Goal: Task Accomplishment & Management: Manage account settings

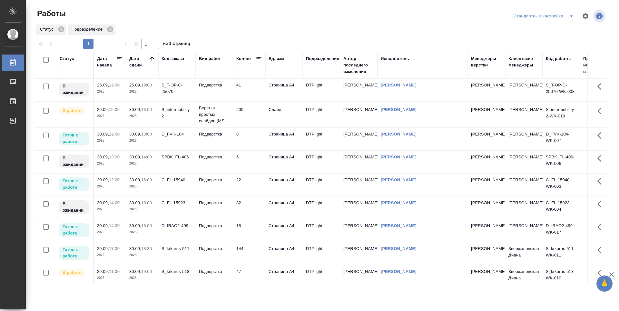
click at [254, 140] on td "8" at bounding box center [249, 139] width 32 height 23
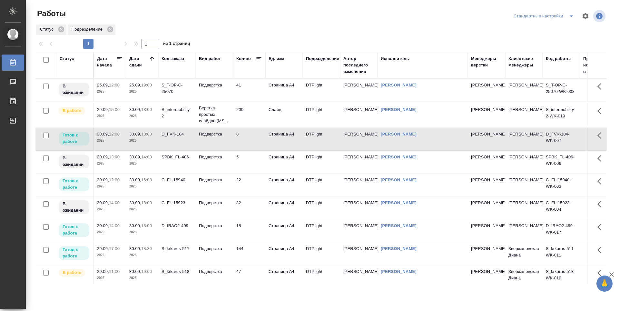
click at [250, 252] on td "144" at bounding box center [249, 253] width 32 height 23
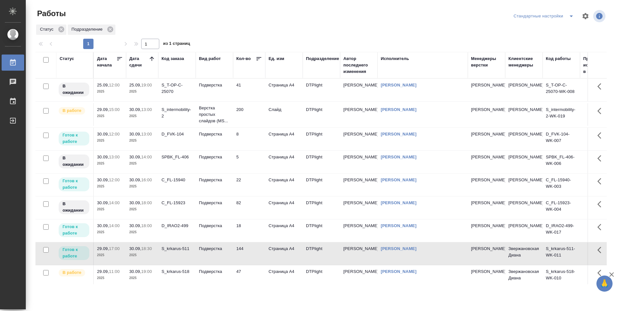
click at [250, 252] on td "144" at bounding box center [249, 253] width 32 height 23
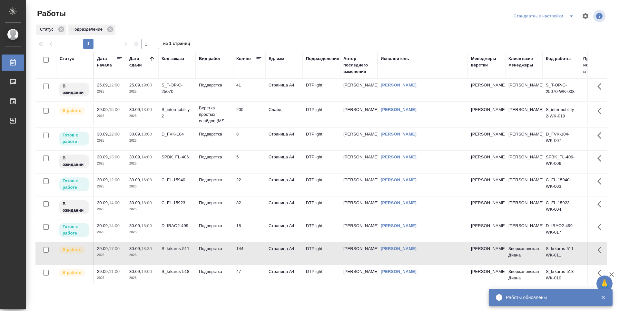
click at [249, 143] on td "8" at bounding box center [249, 139] width 32 height 23
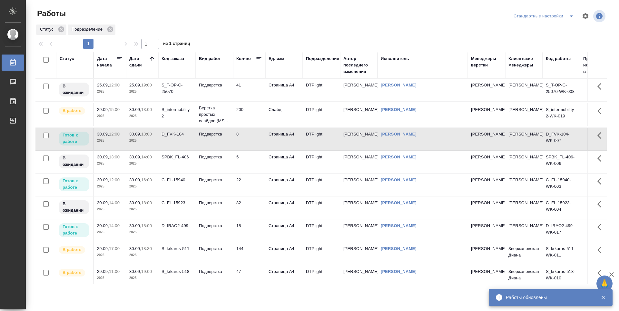
click at [245, 144] on td "8" at bounding box center [249, 139] width 32 height 23
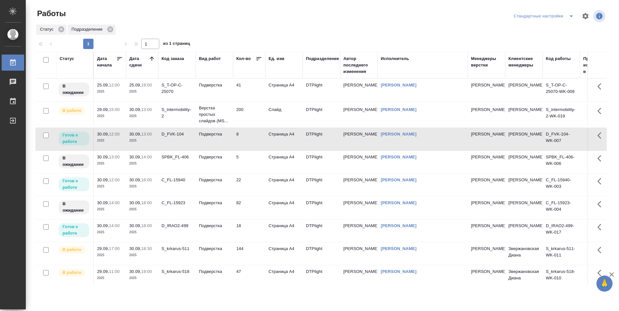
scroll to position [58, 0]
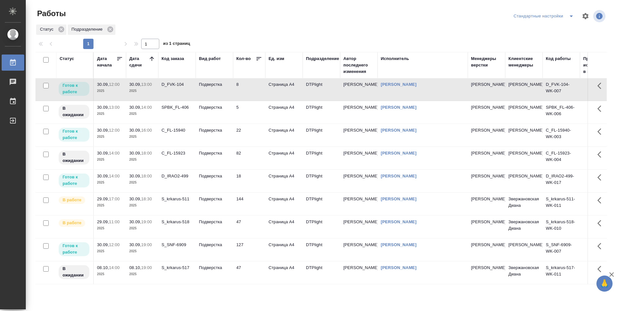
click at [252, 244] on td "127" at bounding box center [249, 249] width 32 height 23
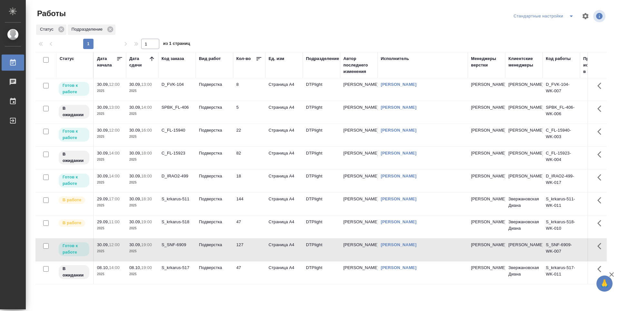
click at [252, 244] on td "127" at bounding box center [249, 249] width 32 height 23
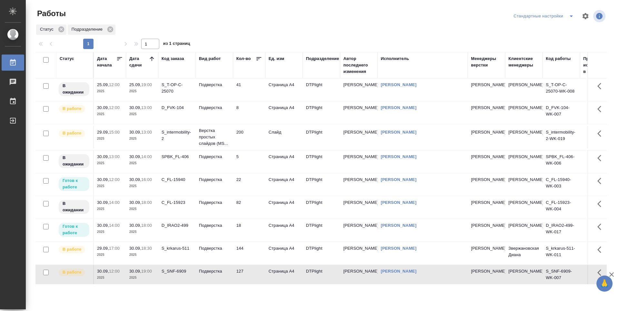
scroll to position [0, 0]
click at [254, 139] on td "200" at bounding box center [249, 137] width 32 height 23
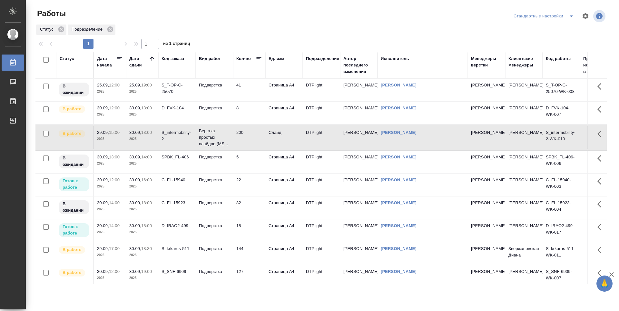
click at [259, 143] on td "200" at bounding box center [249, 137] width 32 height 23
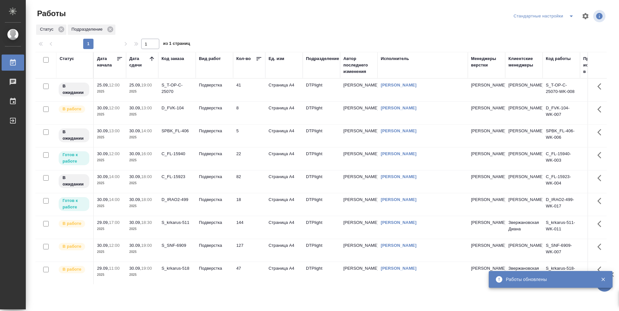
click at [244, 113] on td "8" at bounding box center [249, 113] width 32 height 23
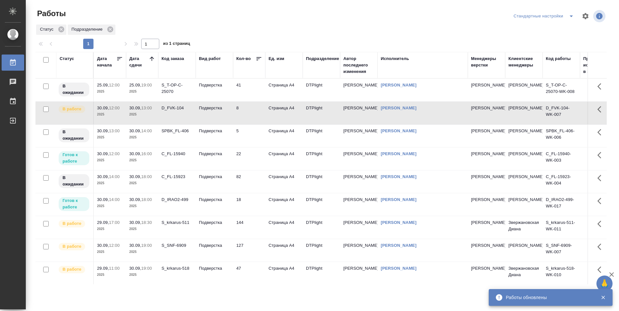
click at [244, 113] on td "8" at bounding box center [249, 113] width 32 height 23
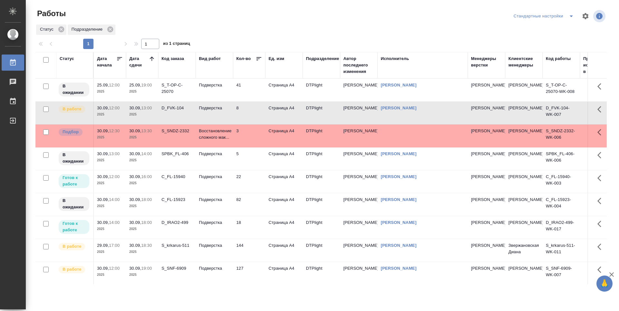
click at [257, 180] on td "22" at bounding box center [249, 181] width 32 height 23
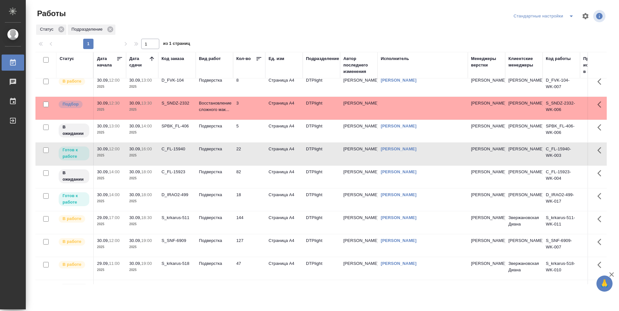
scroll to position [55, 0]
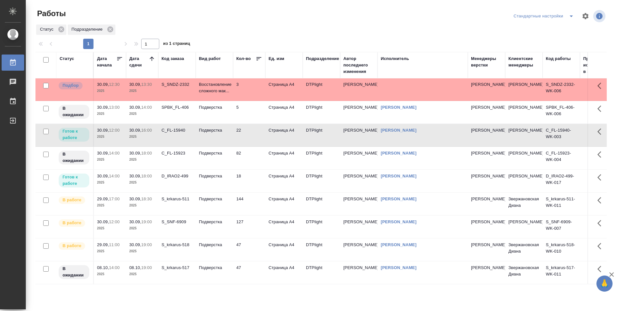
click at [253, 243] on td "47" at bounding box center [249, 249] width 32 height 23
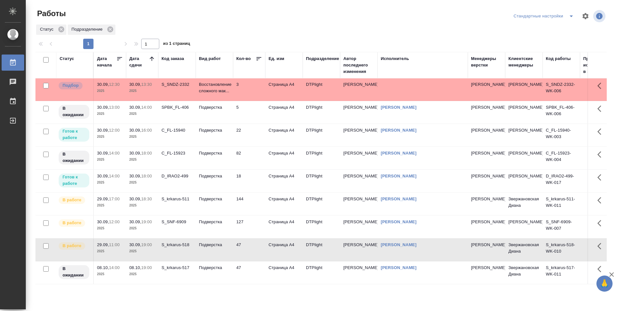
click at [248, 203] on td "144" at bounding box center [249, 204] width 32 height 23
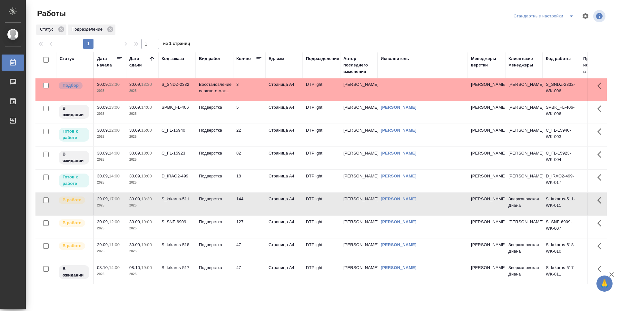
click at [254, 220] on td "127" at bounding box center [249, 227] width 32 height 23
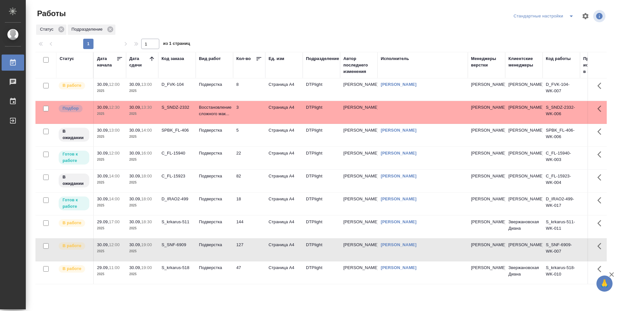
scroll to position [32, 0]
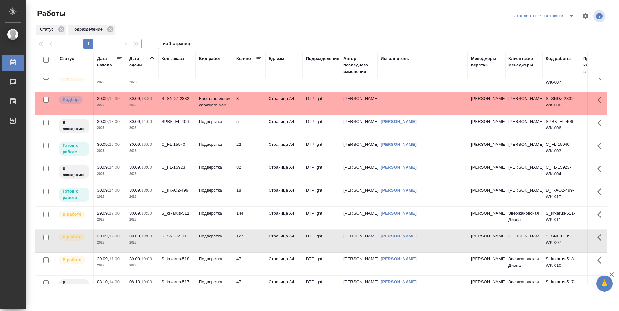
click at [255, 228] on td "144" at bounding box center [249, 218] width 32 height 23
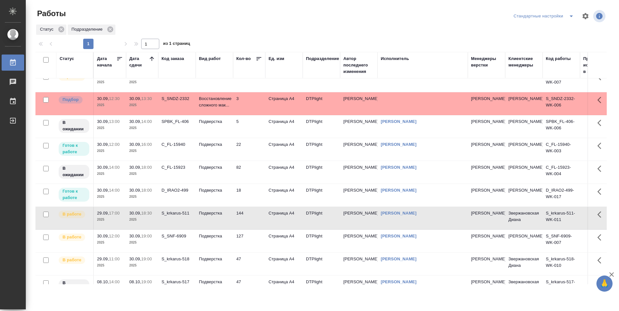
click at [254, 227] on td "144" at bounding box center [249, 218] width 32 height 23
click at [256, 222] on td "144" at bounding box center [249, 218] width 32 height 23
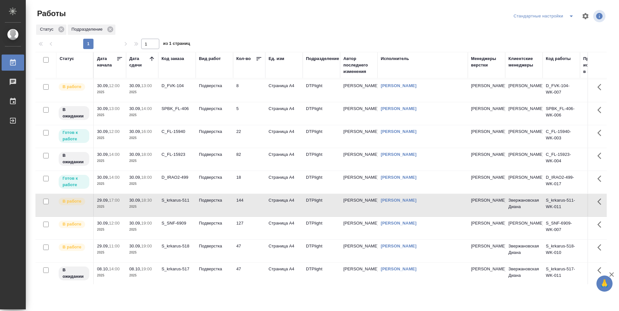
scroll to position [32, 0]
click at [249, 245] on td "47" at bounding box center [249, 249] width 32 height 23
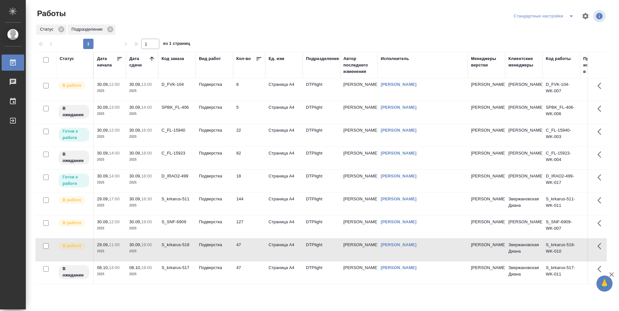
click at [249, 222] on td "127" at bounding box center [249, 227] width 32 height 23
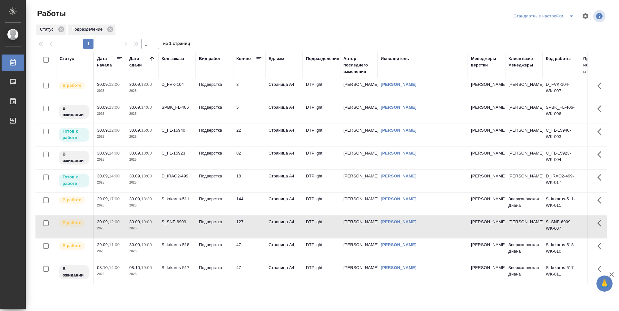
click at [249, 222] on td "127" at bounding box center [249, 227] width 32 height 23
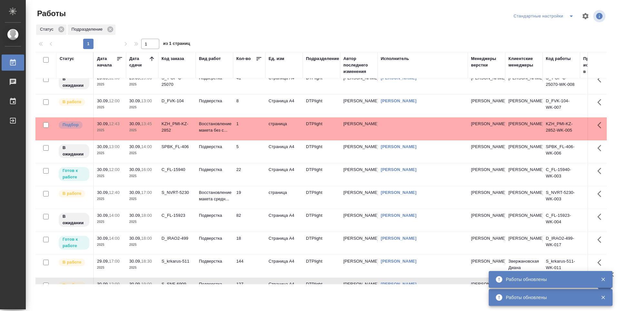
scroll to position [0, 0]
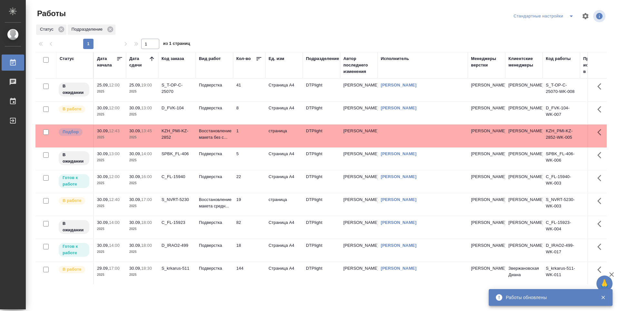
click at [254, 119] on td "8" at bounding box center [249, 113] width 32 height 23
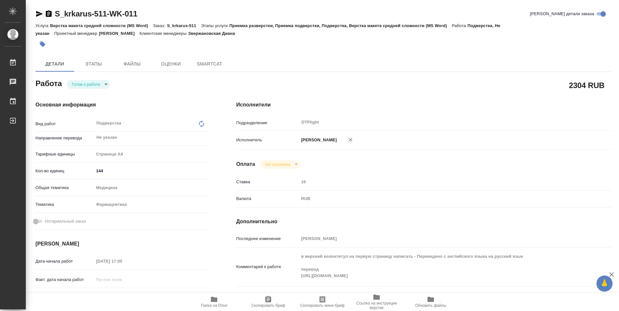
type textarea "x"
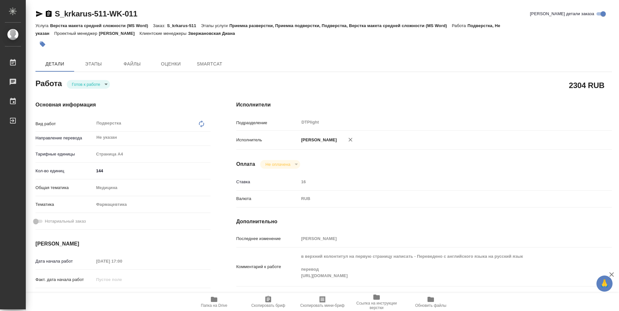
type textarea "x"
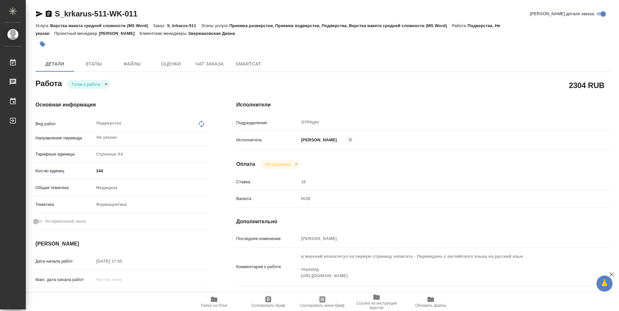
type textarea "x"
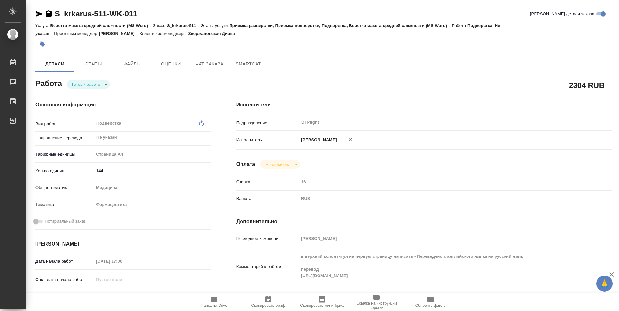
click at [105, 88] on body "🙏 .cls-1 fill:#fff; AWATERA Guselnikov Roman Работы Чаты График Выйти S_krkarus…" at bounding box center [309, 155] width 619 height 311
click at [94, 84] on li "В работе" at bounding box center [88, 84] width 43 height 11
type textarea "x"
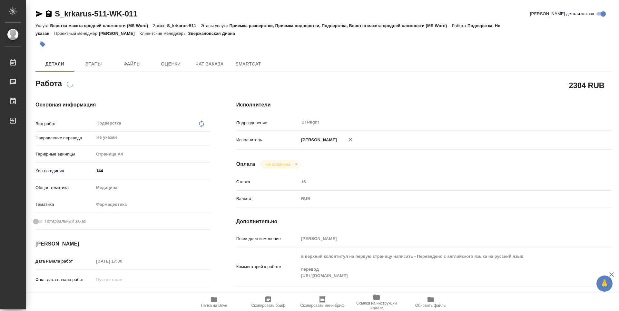
type textarea "x"
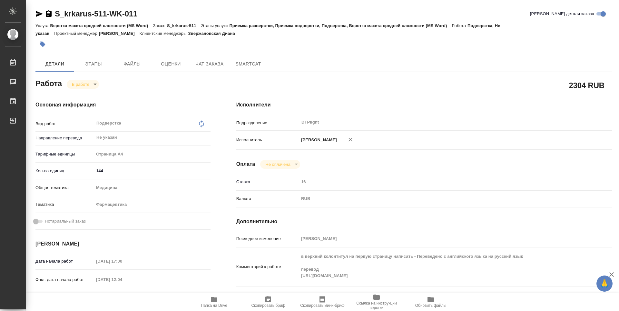
type textarea "x"
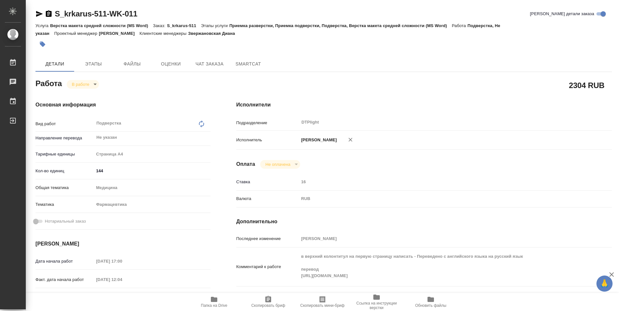
type textarea "x"
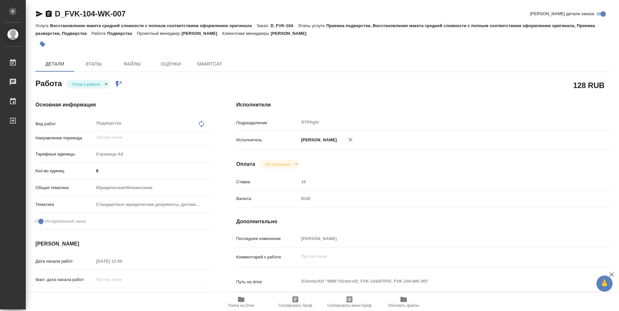
type textarea "x"
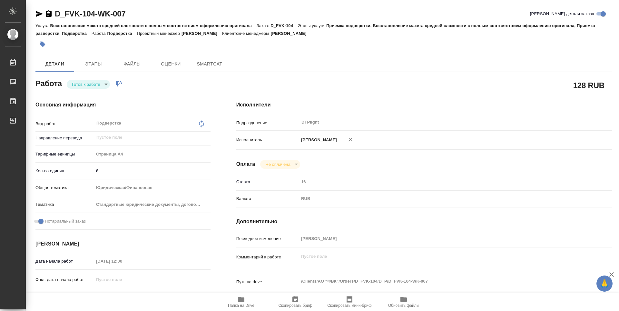
type textarea "x"
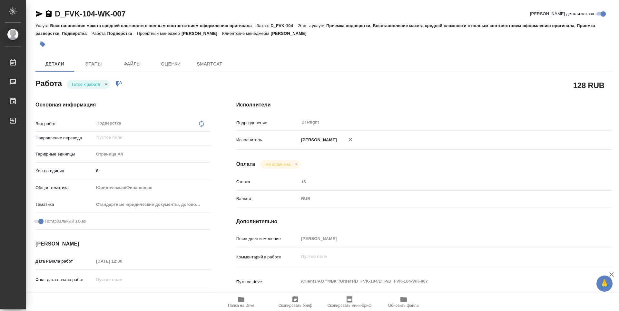
type textarea "x"
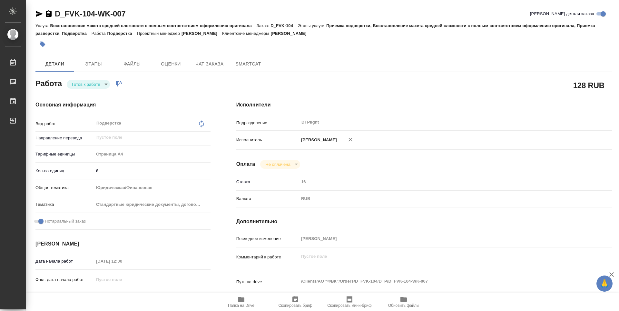
click at [102, 83] on body "🙏 .cls-1 fill:#fff; AWATERA Guselnikov Roman Работы Чаты График Выйти D_FVK-104…" at bounding box center [309, 155] width 619 height 311
type textarea "x"
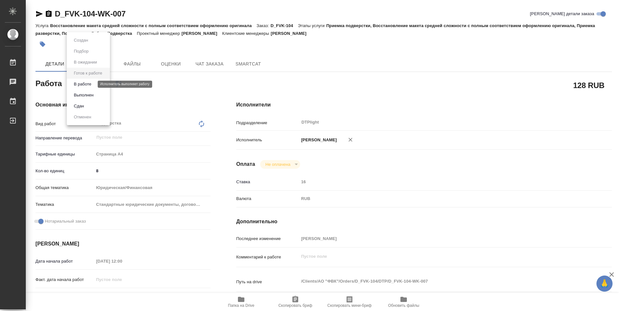
type textarea "x"
click at [82, 84] on button "В работе" at bounding box center [82, 84] width 21 height 7
type textarea "x"
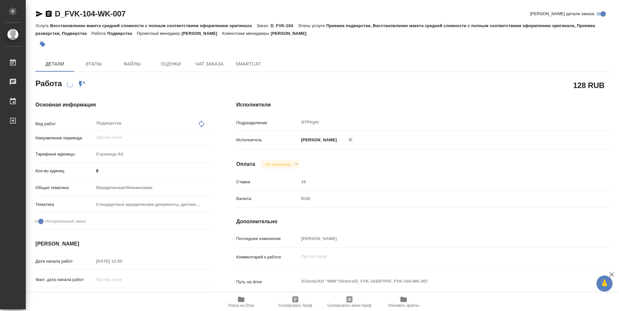
type textarea "x"
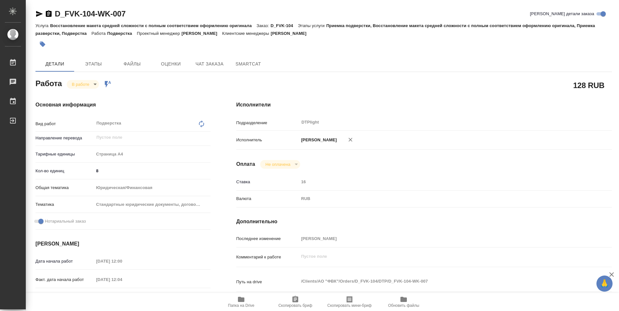
type textarea "x"
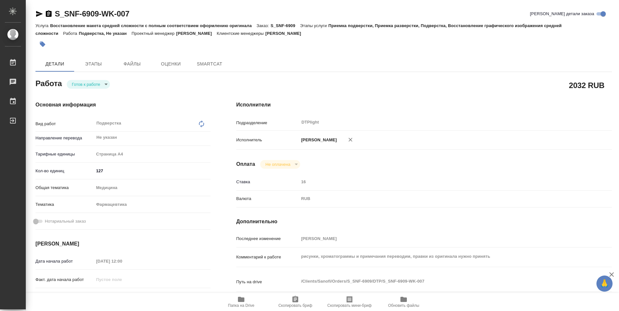
type textarea "x"
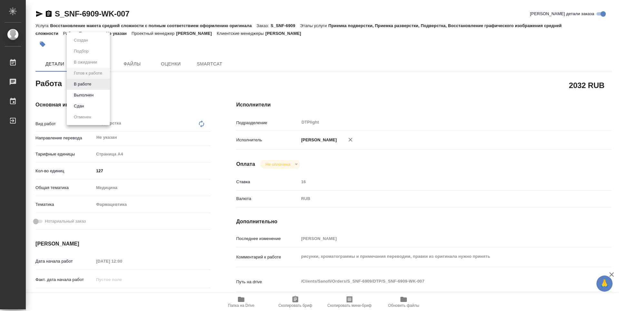
click at [105, 85] on body "🙏 .cls-1 fill:#fff; AWATERA Guselnikov Roman Работы Чаты График Выйти S_SNF-690…" at bounding box center [309, 155] width 619 height 311
type textarea "x"
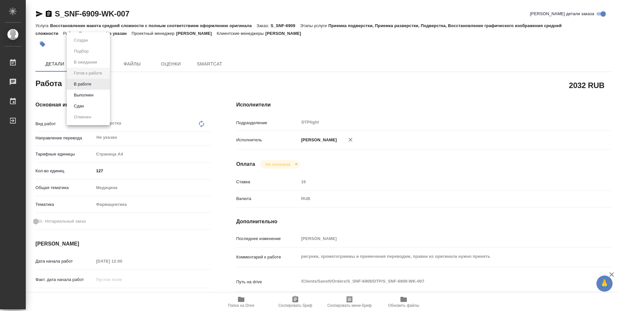
type textarea "x"
drag, startPoint x: 76, startPoint y: 84, endPoint x: 86, endPoint y: 91, distance: 12.1
click at [76, 85] on button "В работе" at bounding box center [82, 84] width 21 height 7
type textarea "x"
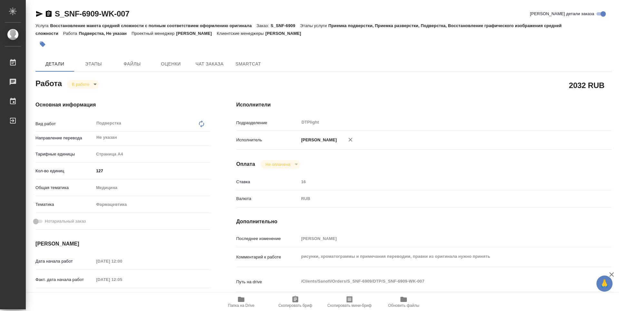
type textarea "x"
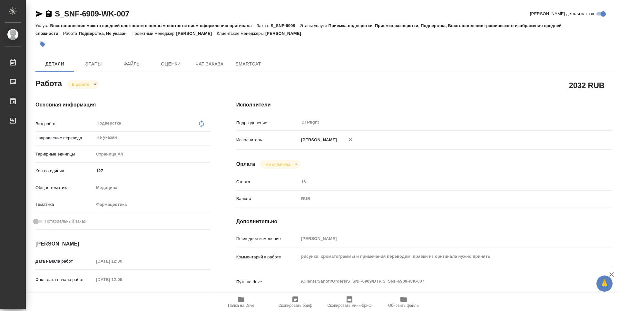
type textarea "x"
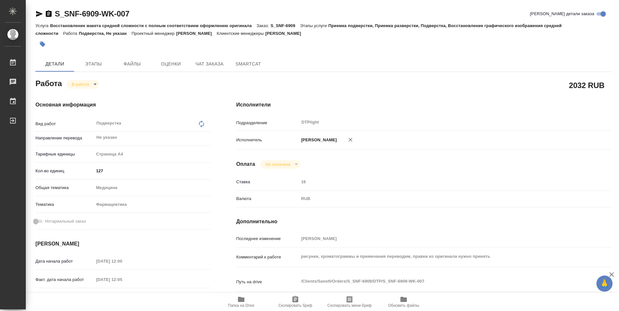
type textarea "x"
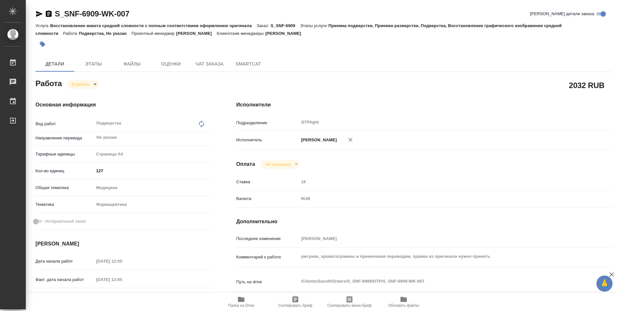
type textarea "x"
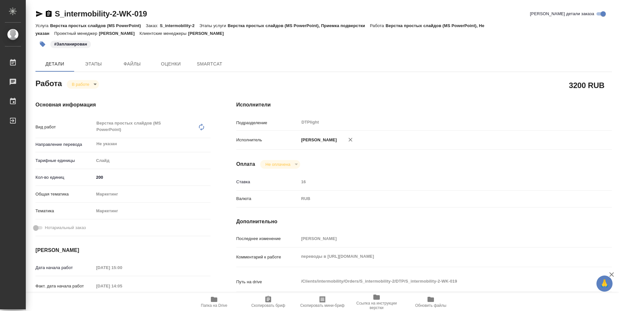
type textarea "x"
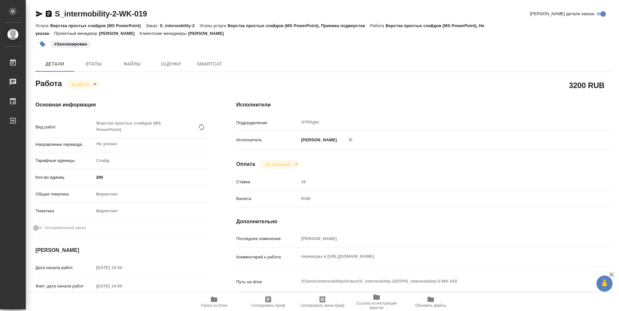
type textarea "x"
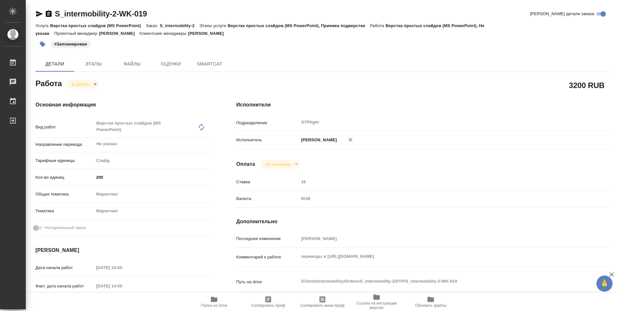
type textarea "x"
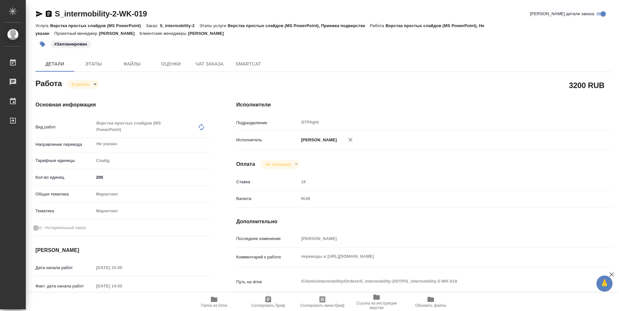
type textarea "x"
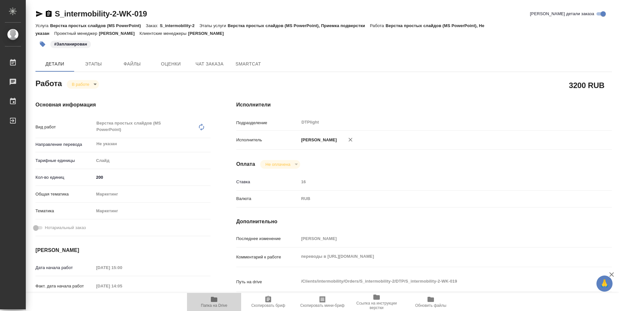
click at [211, 298] on icon "button" at bounding box center [214, 299] width 6 height 5
type textarea "x"
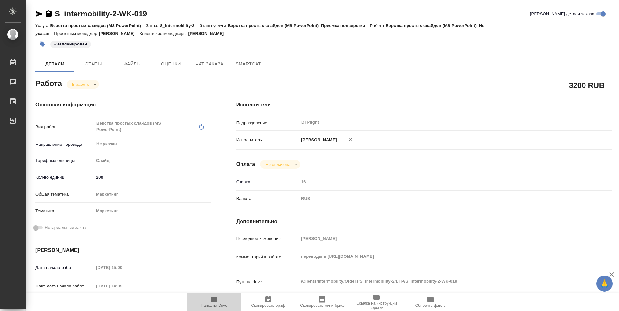
type textarea "x"
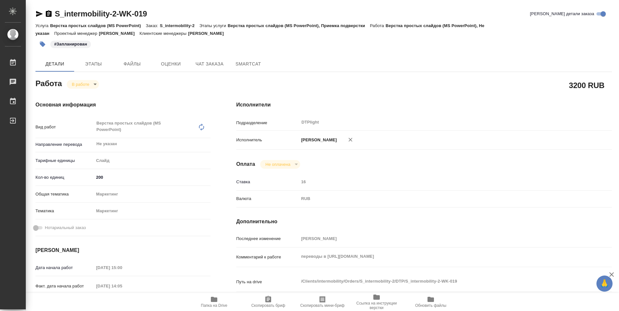
type textarea "x"
click at [95, 84] on body "🙏 .cls-1 fill:#fff; AWATERA Guselnikov Roman Работы 0 Чаты График Выйти S_inter…" at bounding box center [309, 155] width 619 height 311
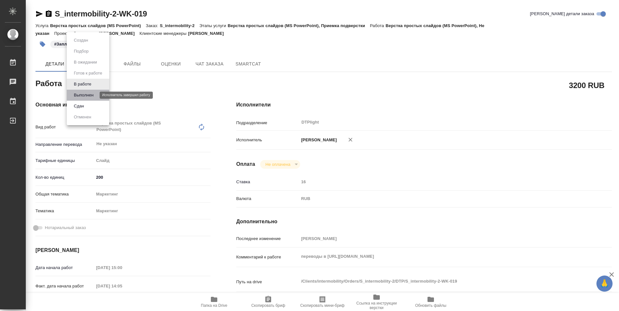
click at [84, 94] on button "Выполнен" at bounding box center [84, 95] width 24 height 7
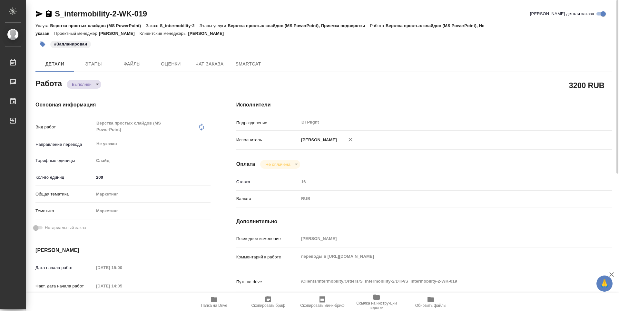
type textarea "x"
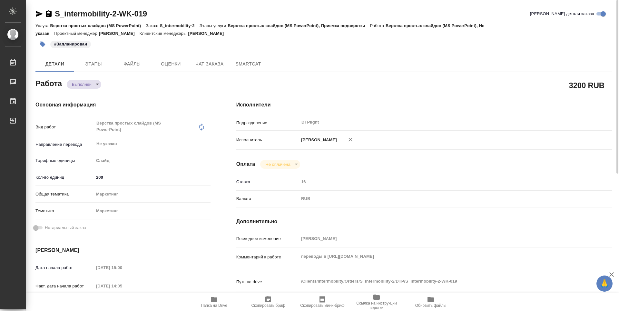
type textarea "x"
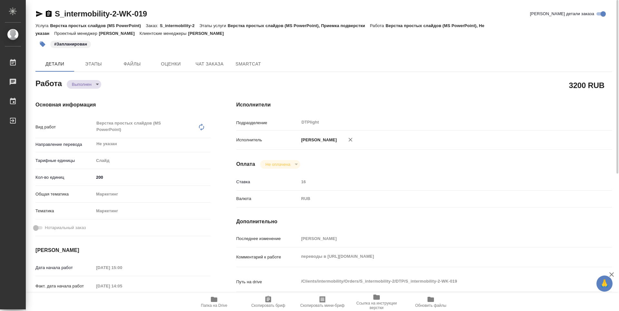
type textarea "x"
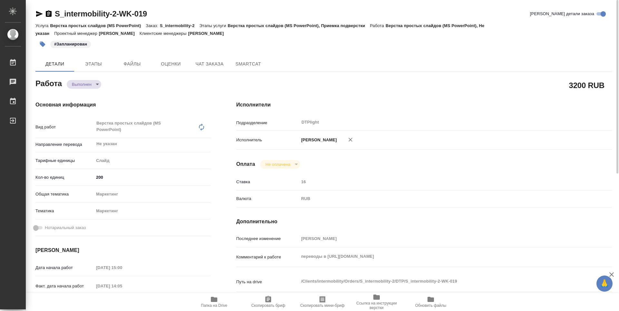
click at [48, 15] on icon "button" at bounding box center [49, 13] width 6 height 6
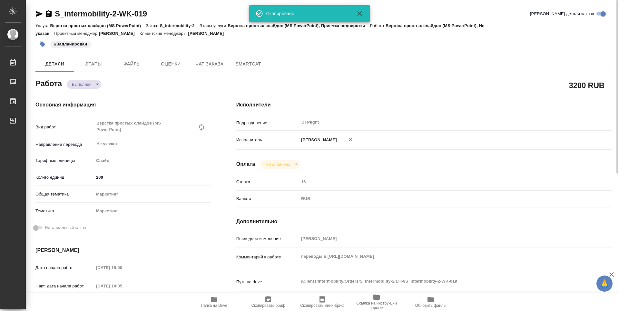
type textarea "x"
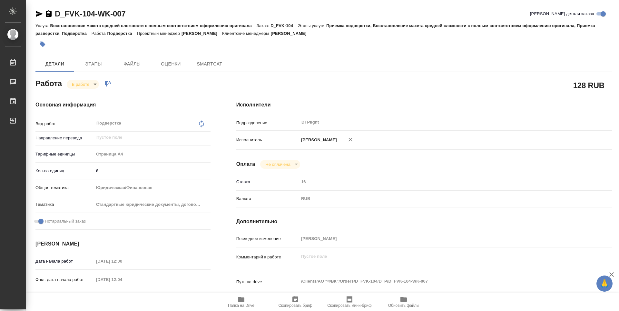
type textarea "x"
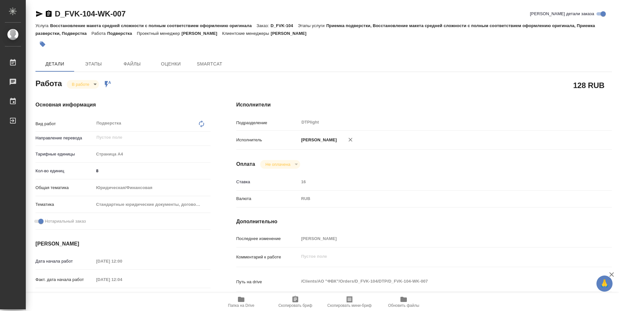
type textarea "x"
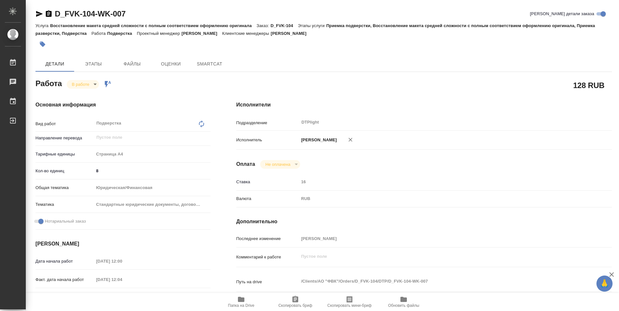
type textarea "x"
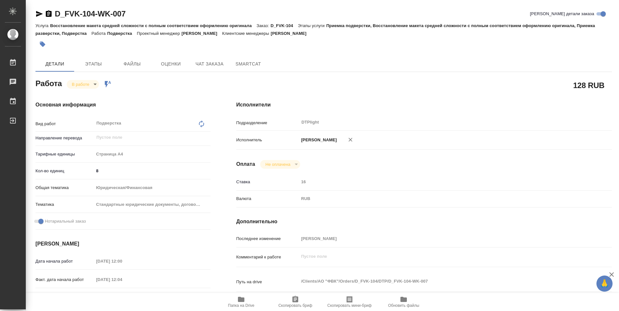
click at [245, 300] on icon "button" at bounding box center [241, 299] width 6 height 5
type textarea "x"
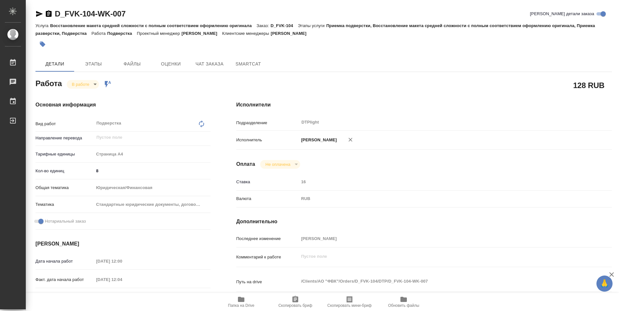
type textarea "x"
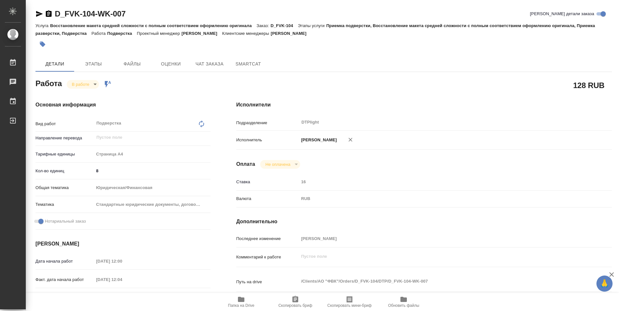
type textarea "x"
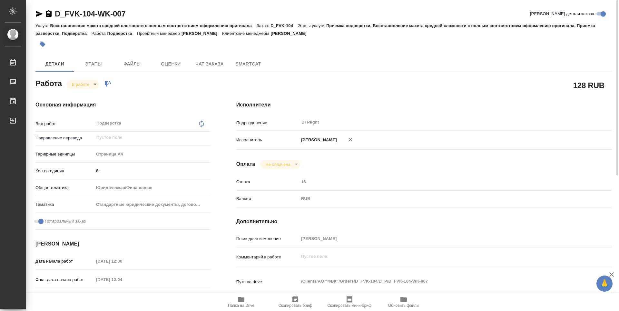
type textarea "x"
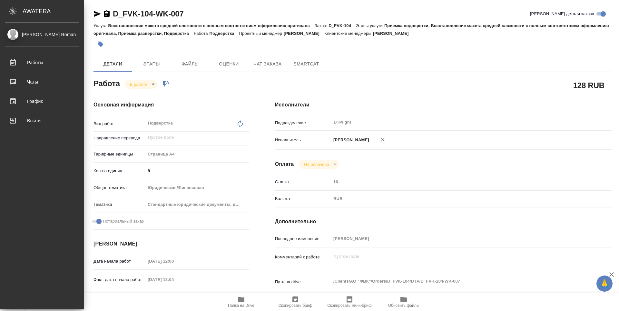
type textarea "x"
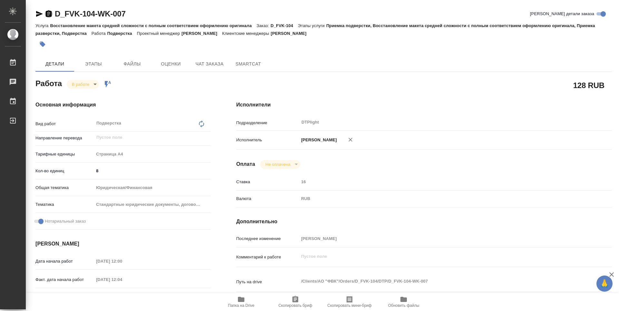
click at [47, 15] on icon "button" at bounding box center [49, 13] width 6 height 6
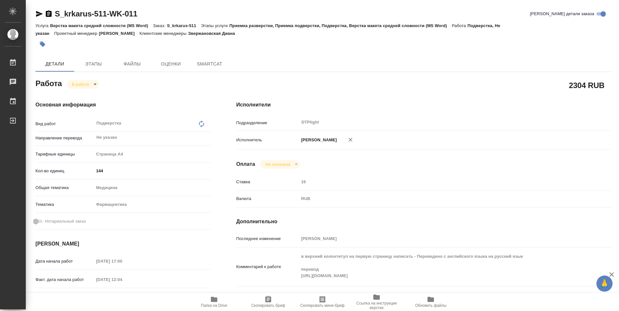
type textarea "x"
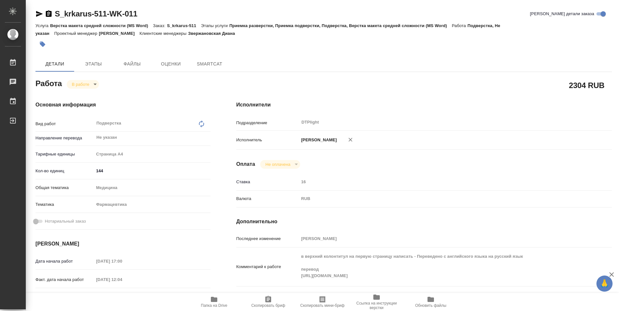
type textarea "x"
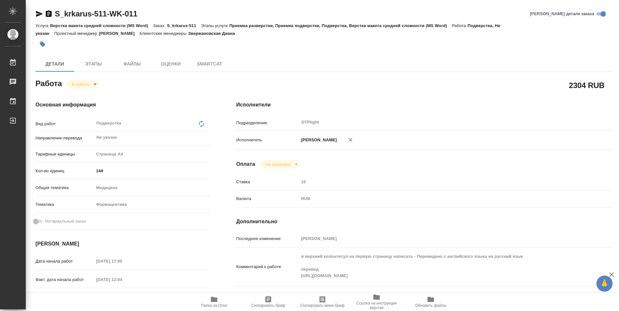
type textarea "x"
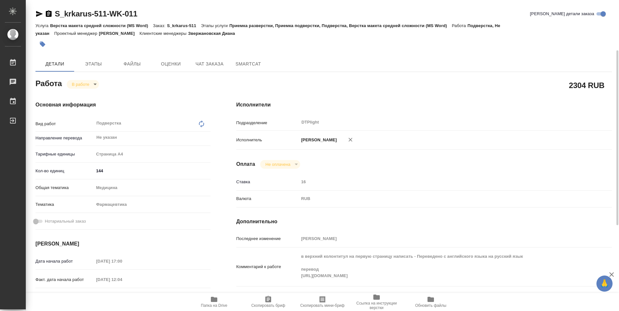
scroll to position [32, 0]
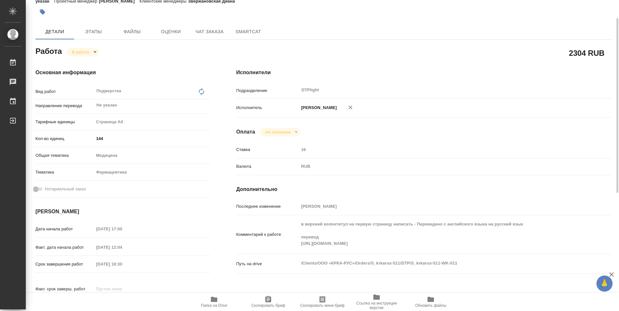
type textarea "x"
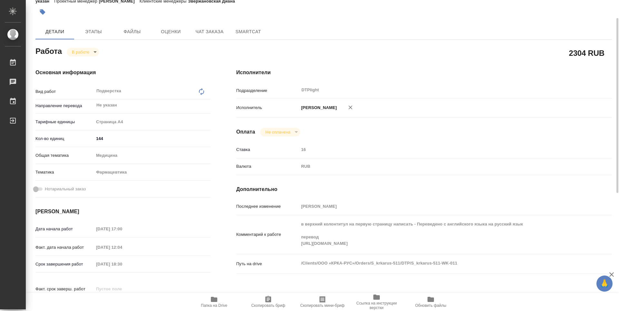
click at [288, 243] on div "Комментарий к работе в верхний колонтитул на первую страницу написать - Перевед…" at bounding box center [424, 235] width 376 height 34
type textarea "x"
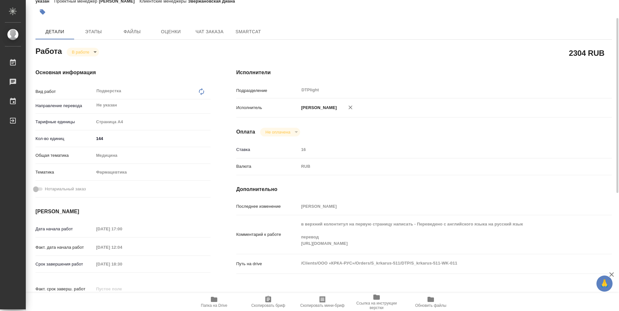
type textarea "x"
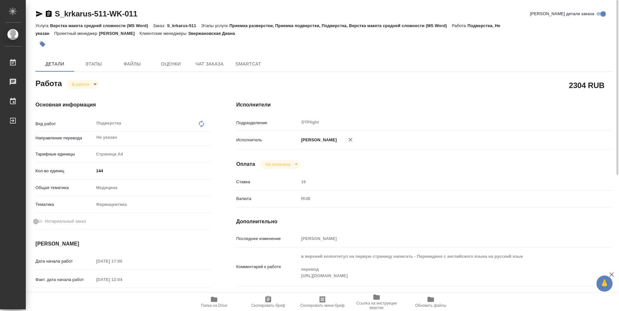
click at [51, 12] on icon "button" at bounding box center [49, 13] width 6 height 6
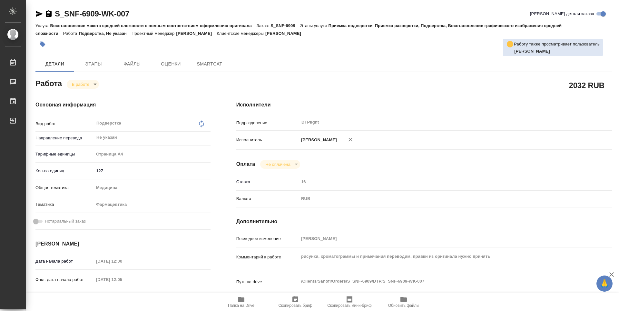
type textarea "x"
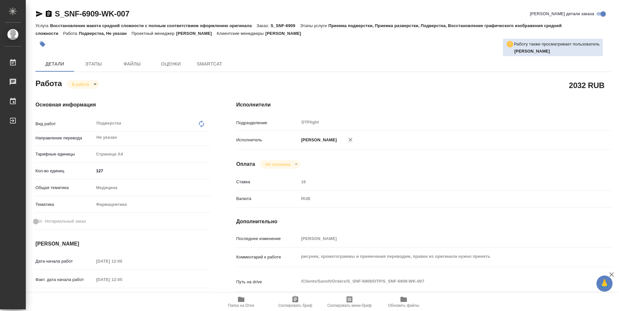
type textarea "x"
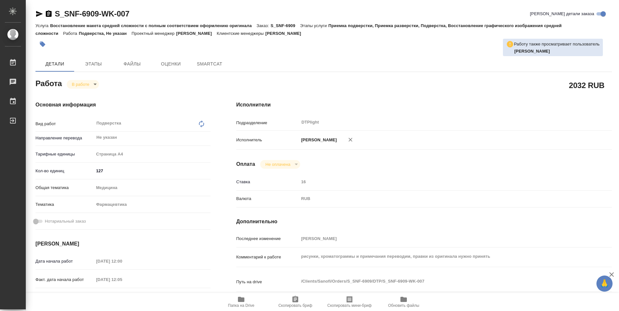
type textarea "x"
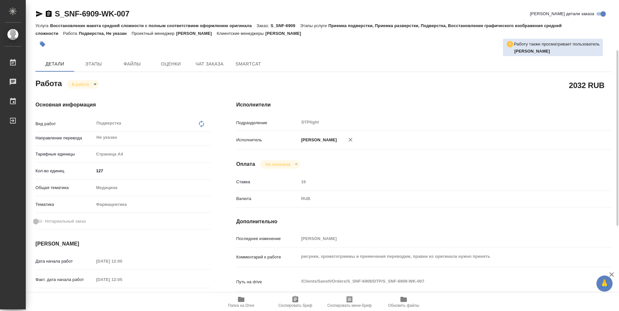
scroll to position [32, 0]
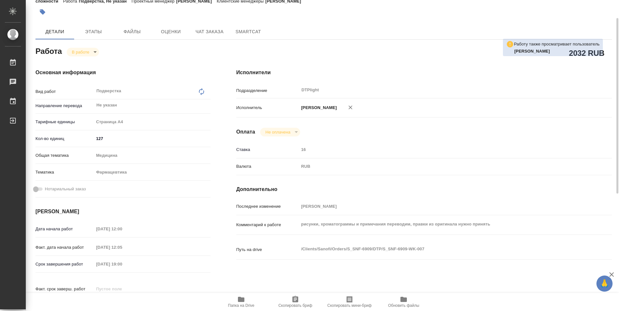
type textarea "x"
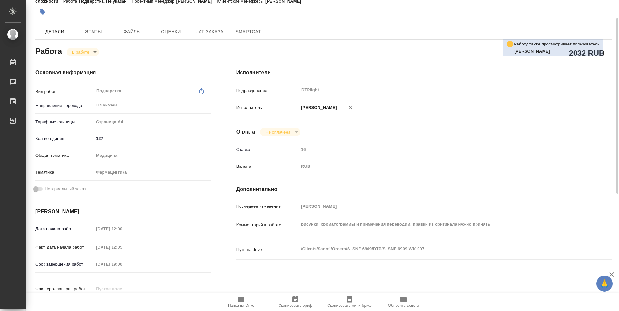
type textarea "x"
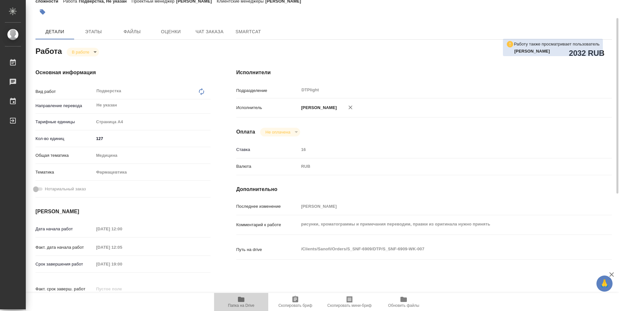
click at [238, 300] on icon "button" at bounding box center [241, 300] width 8 height 8
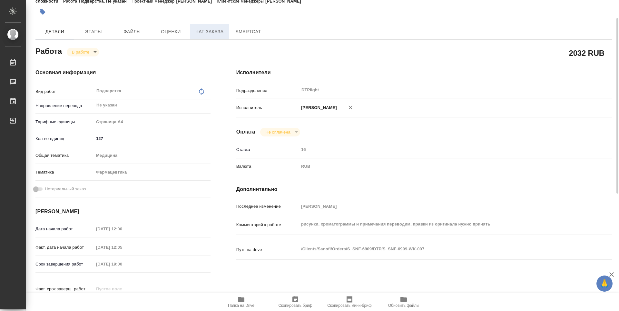
scroll to position [0, 0]
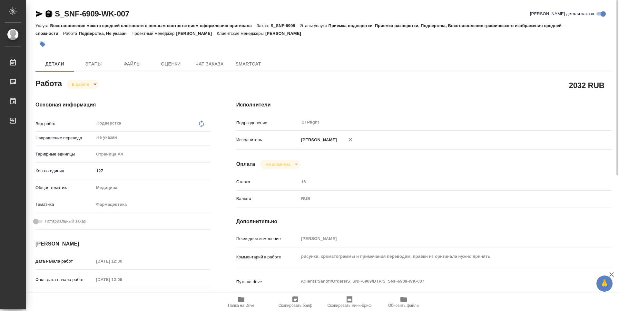
click at [50, 15] on icon "button" at bounding box center [49, 13] width 6 height 6
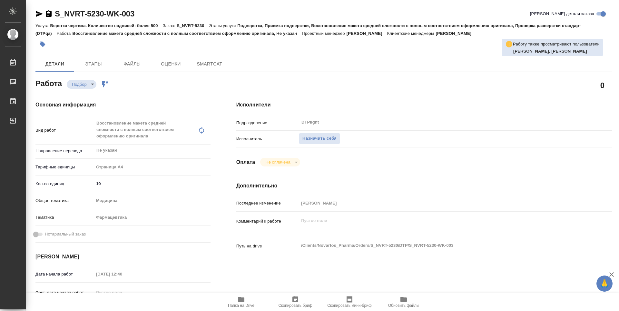
type textarea "x"
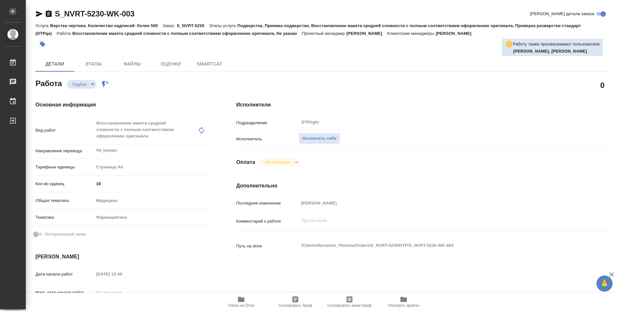
type textarea "x"
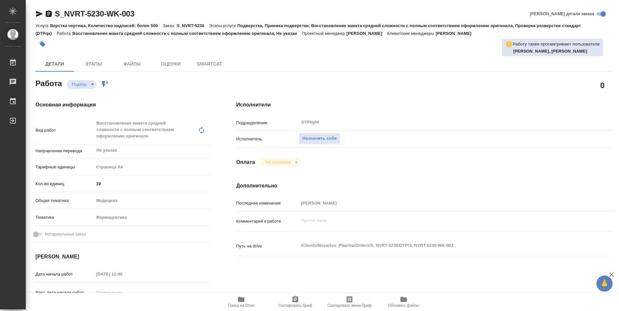
type textarea "x"
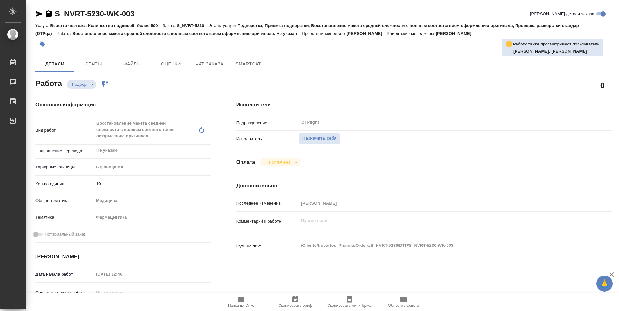
click at [251, 304] on span "Папка на Drive" at bounding box center [241, 305] width 26 height 5
type textarea "x"
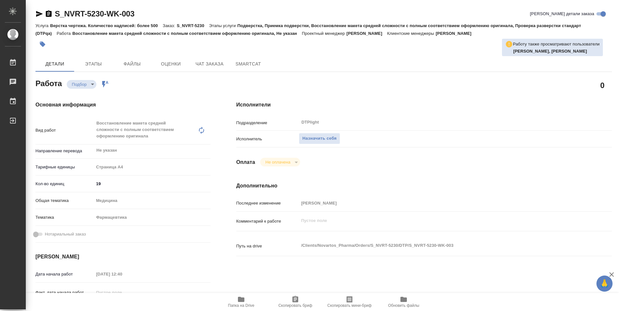
type textarea "x"
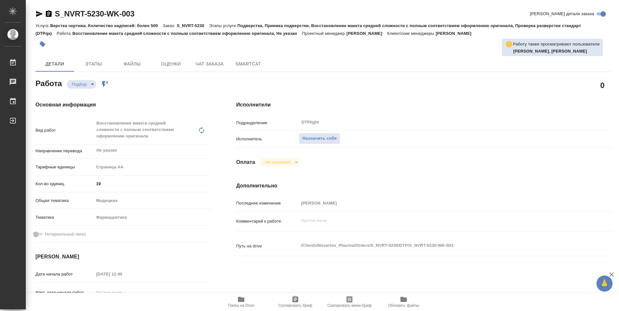
type textarea "x"
click at [312, 133] on button "Назначить себя" at bounding box center [319, 138] width 41 height 11
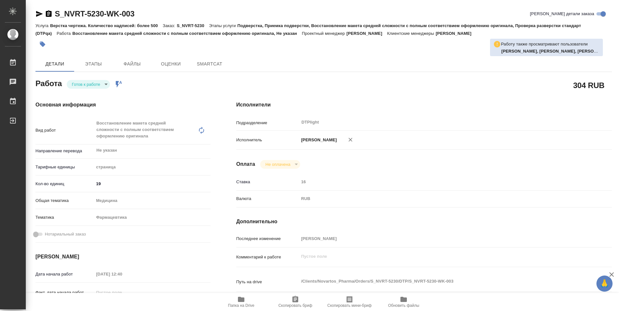
type textarea "x"
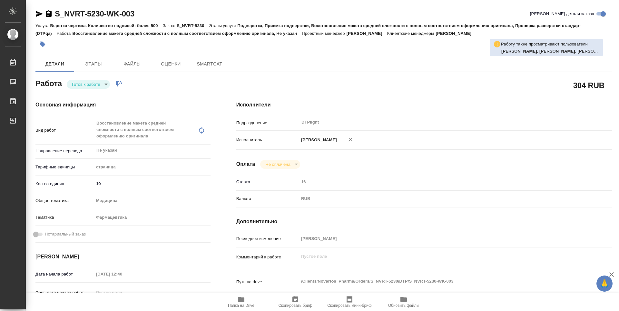
type textarea "x"
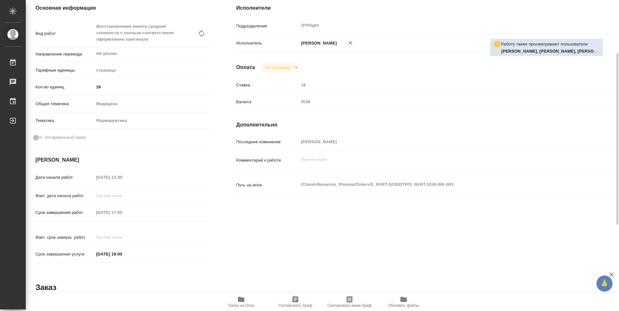
type textarea "x"
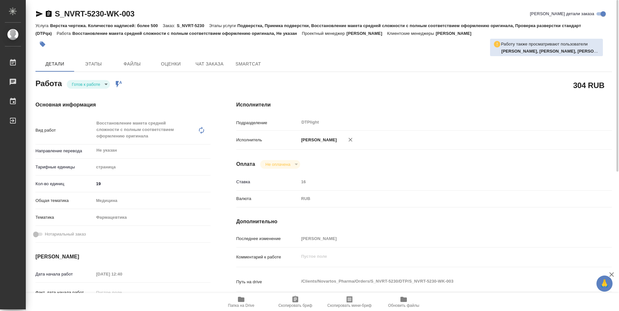
type textarea "x"
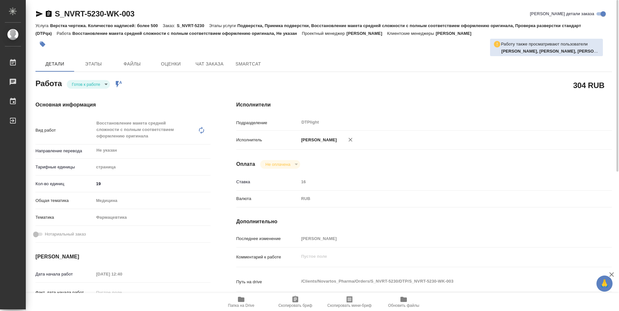
click at [107, 84] on body "🙏 .cls-1 fill:#fff; AWATERA Guselnikov Roman Работы Чаты График Выйти S_NVRT-52…" at bounding box center [309, 155] width 619 height 311
type textarea "x"
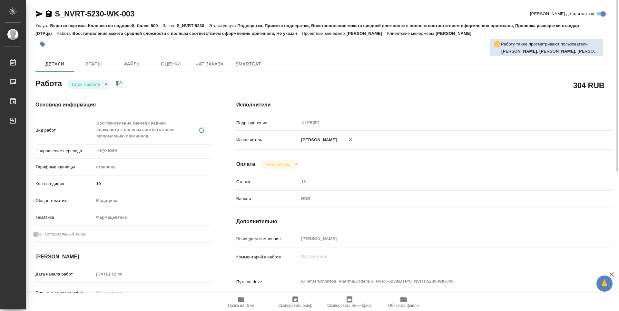
type textarea "x"
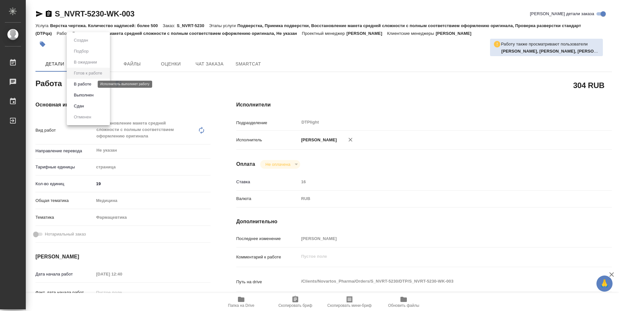
click at [82, 85] on button "В работе" at bounding box center [82, 84] width 21 height 7
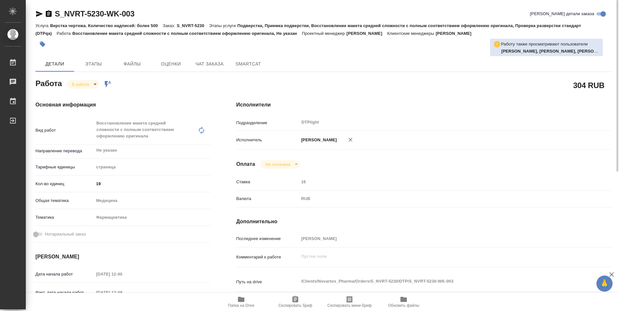
type textarea "x"
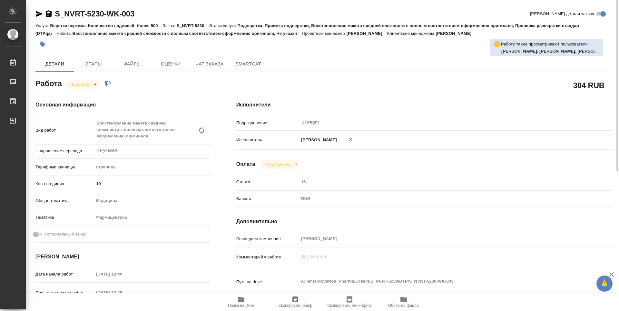
type textarea "x"
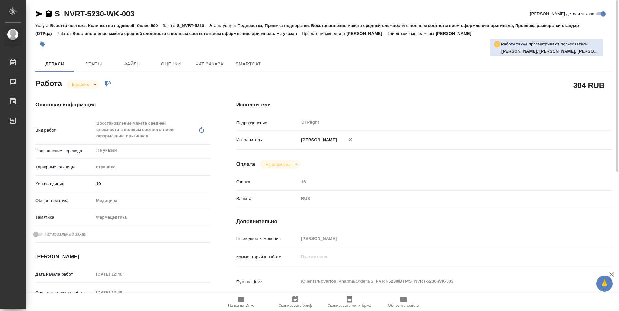
type textarea "x"
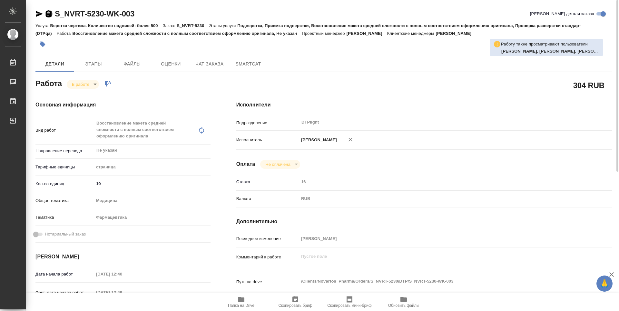
click at [51, 13] on icon "button" at bounding box center [49, 13] width 6 height 6
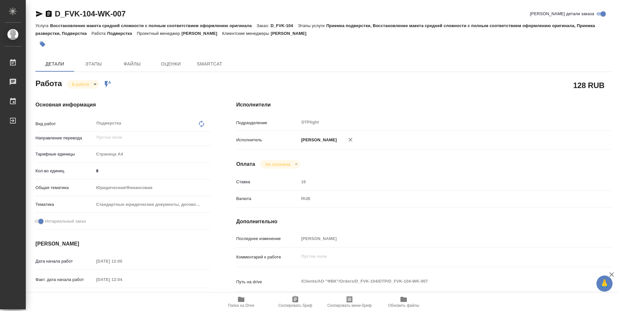
type textarea "x"
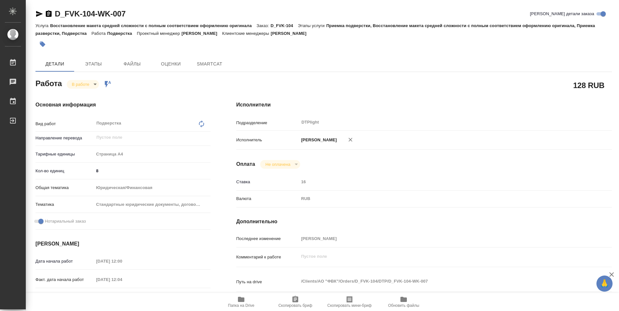
type textarea "x"
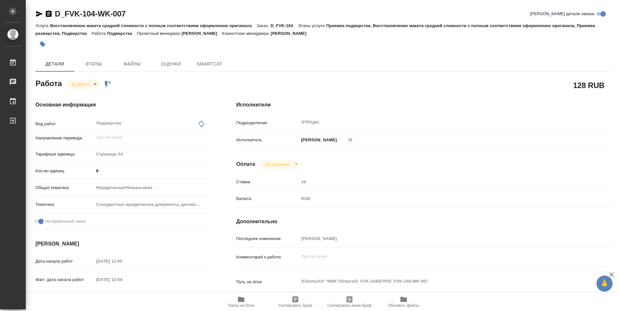
type textarea "x"
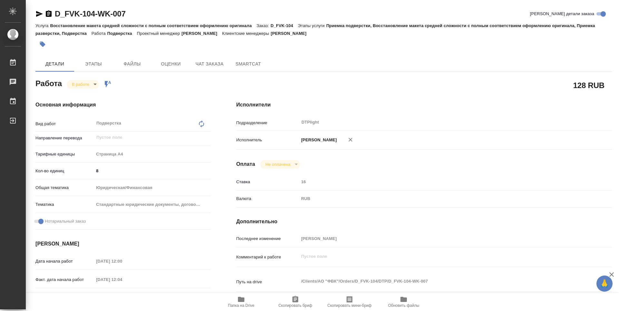
type textarea "x"
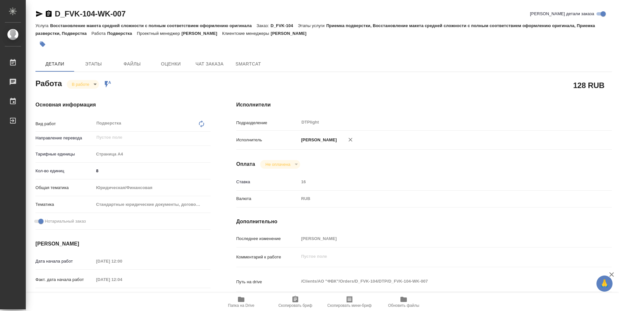
type textarea "x"
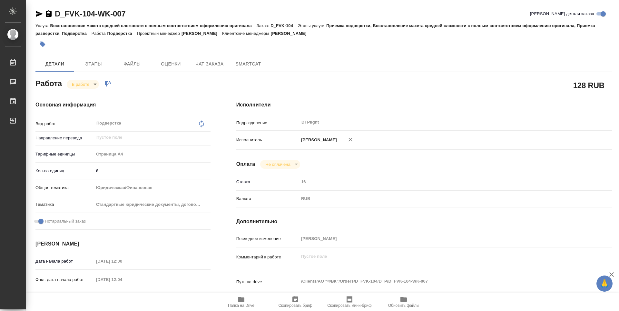
click at [249, 299] on span "Папка на Drive" at bounding box center [241, 302] width 46 height 12
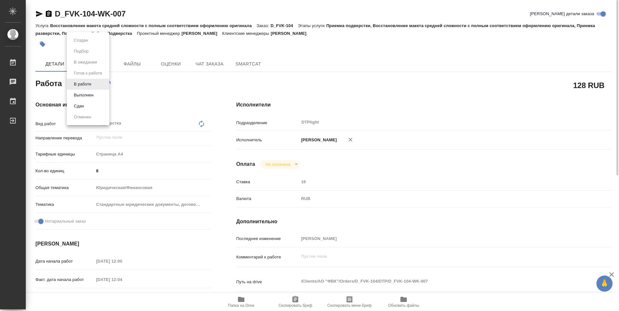
click at [93, 82] on body "🙏 .cls-1 fill:#fff; AWATERA Guselnikov Roman Работы 0 Чаты График Выйти D_FVK-1…" at bounding box center [309, 155] width 619 height 311
click at [86, 94] on button "Выполнен" at bounding box center [84, 95] width 24 height 7
click at [47, 15] on icon "button" at bounding box center [49, 13] width 6 height 6
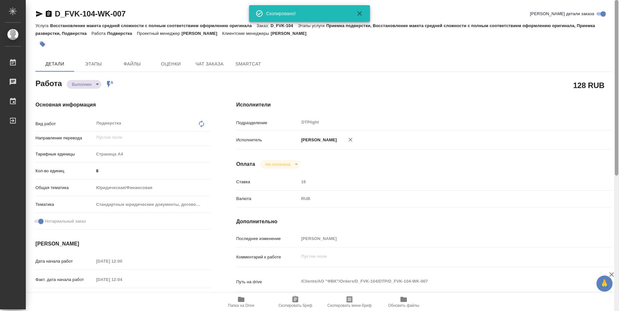
type textarea "x"
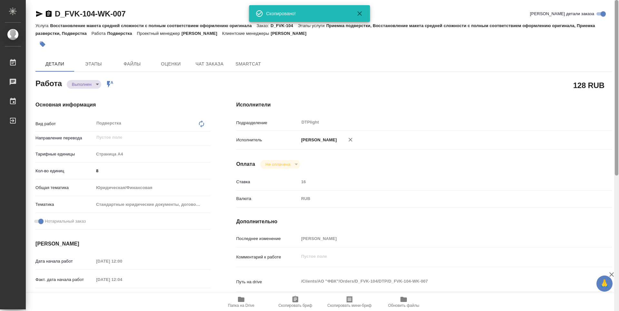
type textarea "x"
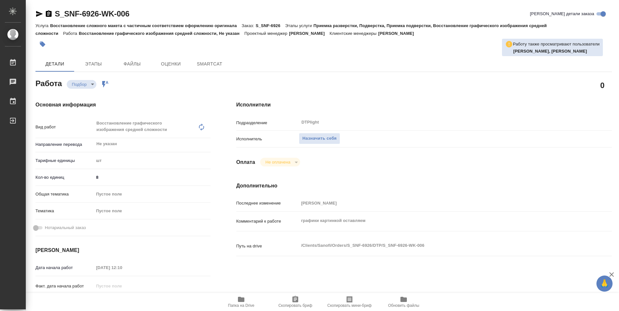
type textarea "x"
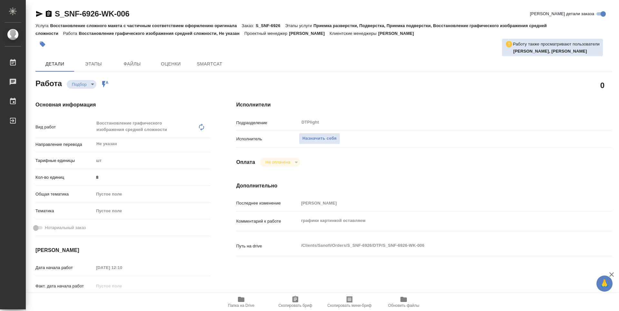
type textarea "x"
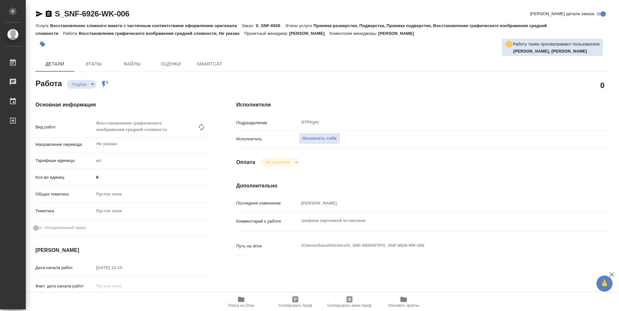
type textarea "x"
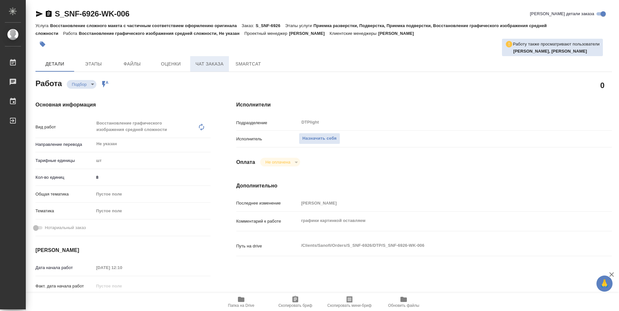
click at [207, 66] on span "Чат заказа" at bounding box center [209, 64] width 31 height 8
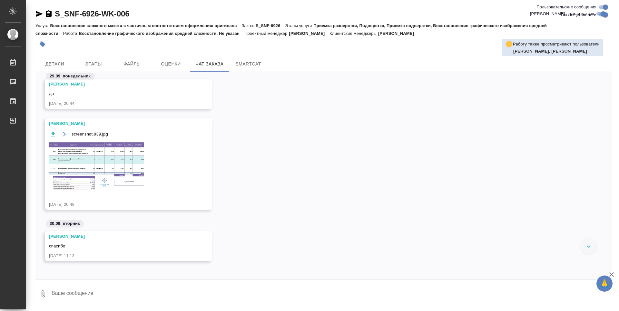
scroll to position [1506, 0]
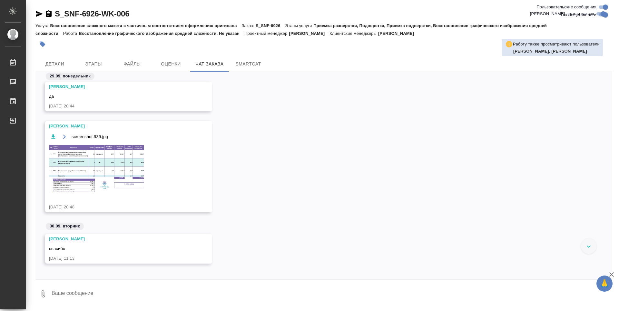
click at [68, 156] on img at bounding box center [97, 168] width 97 height 49
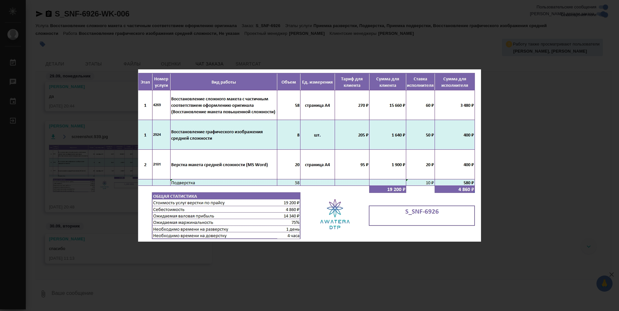
click at [521, 169] on div "screenshot.939.jpg 1 of 1" at bounding box center [309, 155] width 619 height 311
